Goal: Task Accomplishment & Management: Complete application form

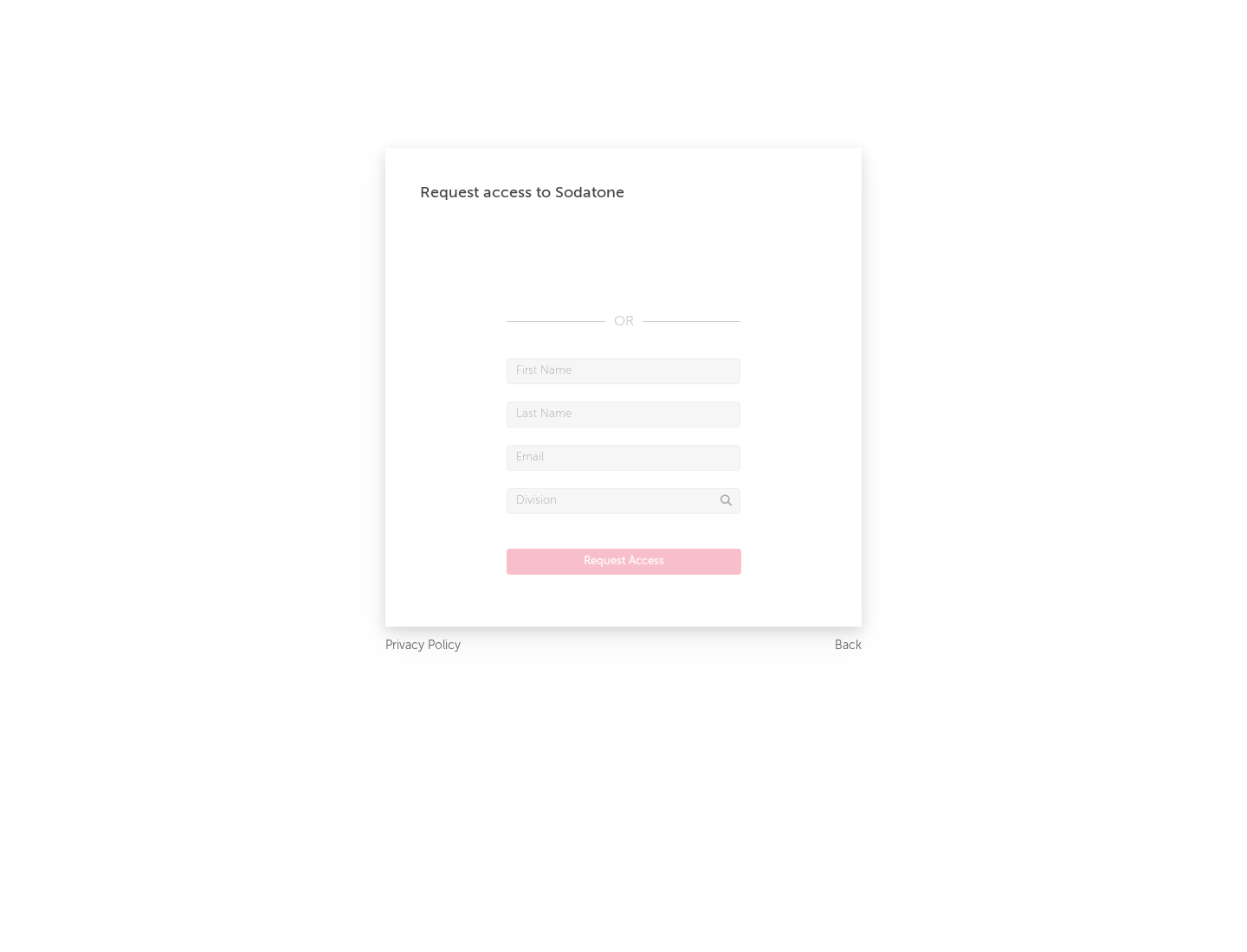
click at [623, 370] on input "text" at bounding box center [623, 371] width 234 height 26
type input "[PERSON_NAME]"
click at [623, 414] on input "text" at bounding box center [623, 414] width 234 height 26
type input "[PERSON_NAME]"
click at [623, 457] on input "text" at bounding box center [623, 458] width 234 height 26
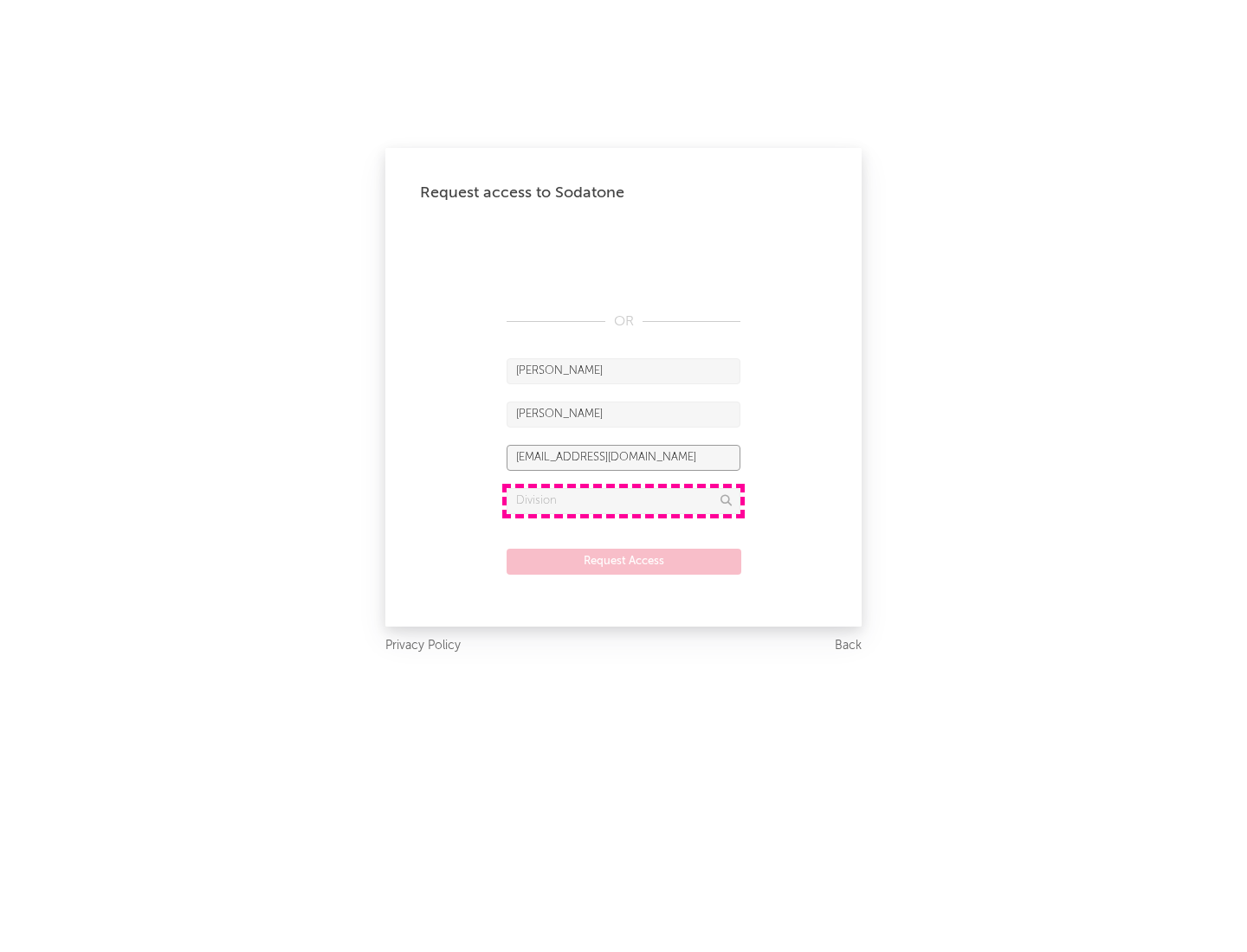
type input "[EMAIL_ADDRESS][DOMAIN_NAME]"
click at [623, 501] on input "text" at bounding box center [623, 501] width 234 height 26
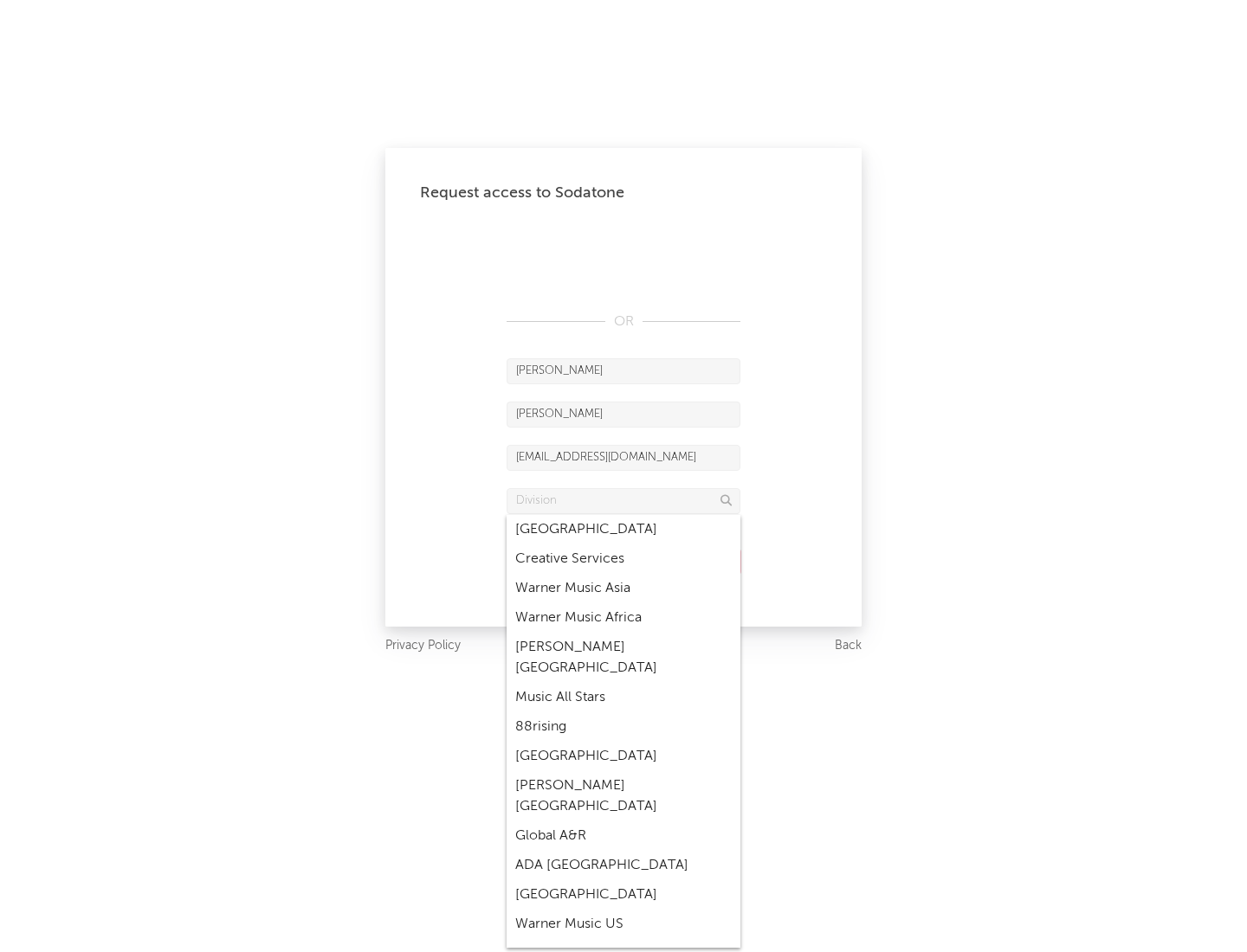
click at [623, 683] on div "Music All Stars" at bounding box center [623, 698] width 234 height 30
type input "Music All Stars"
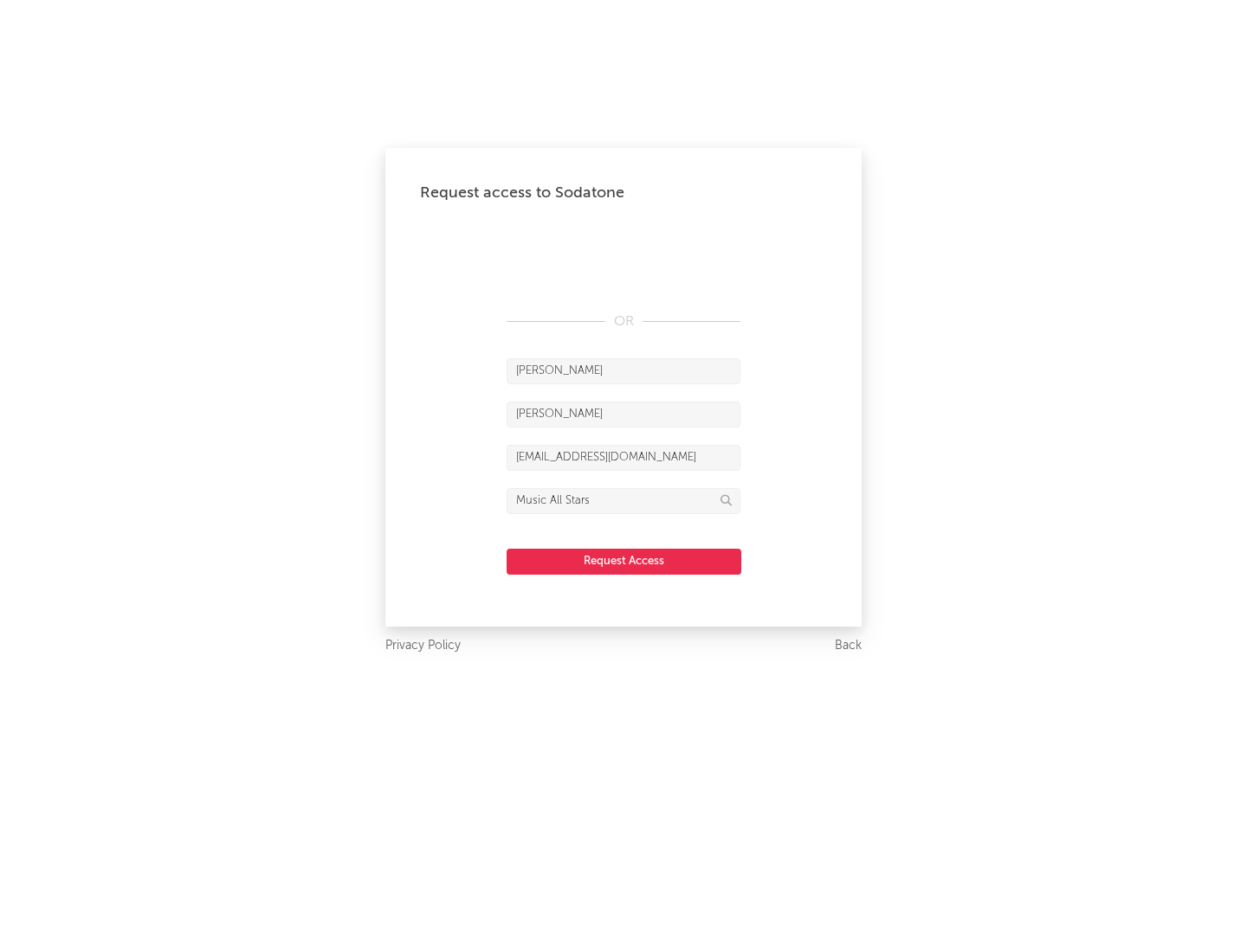
click at [623, 561] on button "Request Access" at bounding box center [623, 562] width 235 height 26
